Goal: Task Accomplishment & Management: Manage account settings

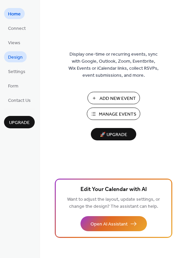
click at [18, 54] on span "Design" at bounding box center [15, 57] width 15 height 7
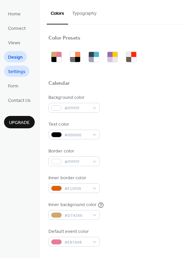
click at [24, 69] on span "Settings" at bounding box center [16, 71] width 17 height 7
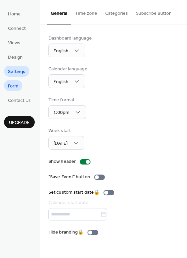
click at [15, 88] on span "Form" at bounding box center [13, 86] width 10 height 7
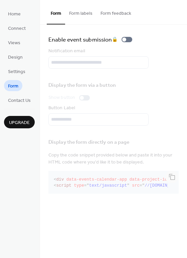
click at [86, 64] on div "Notification email" at bounding box center [114, 58] width 131 height 21
